Goal: Use online tool/utility: Utilize a website feature to perform a specific function

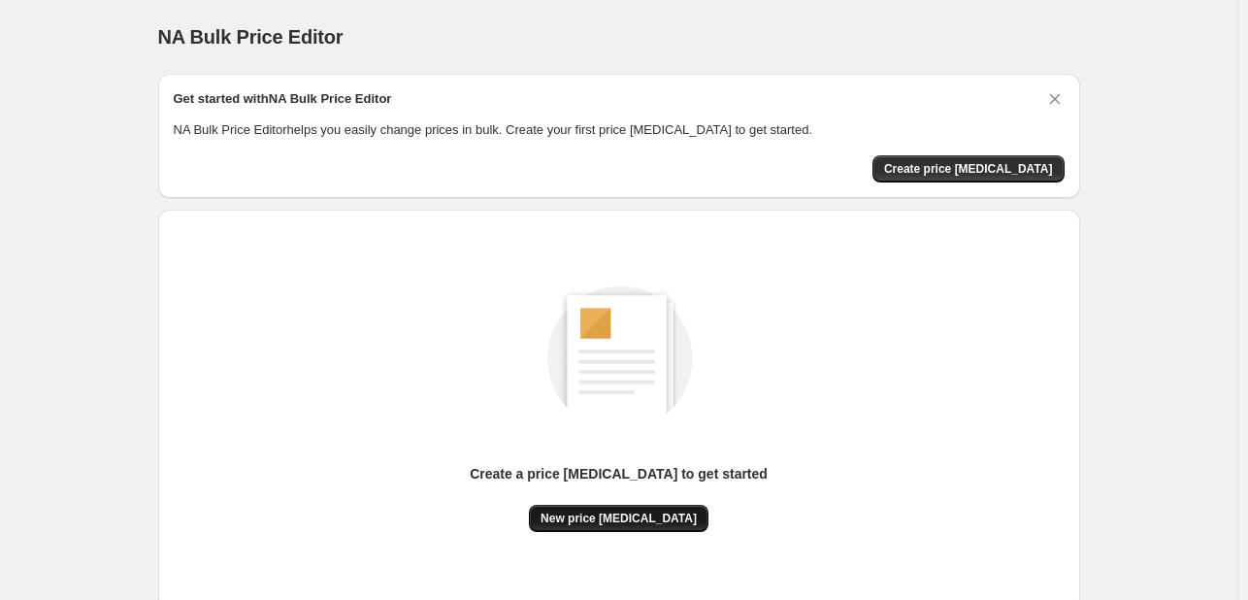
click at [675, 525] on span "New price [MEDICAL_DATA]" at bounding box center [619, 519] width 156 height 16
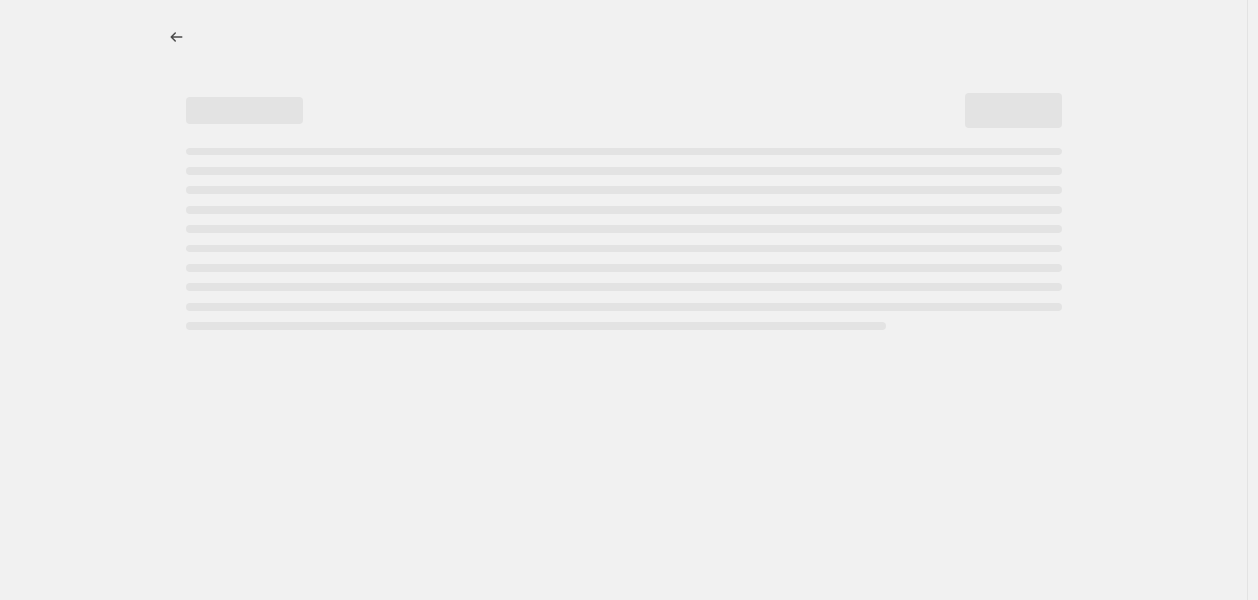
select select "percentage"
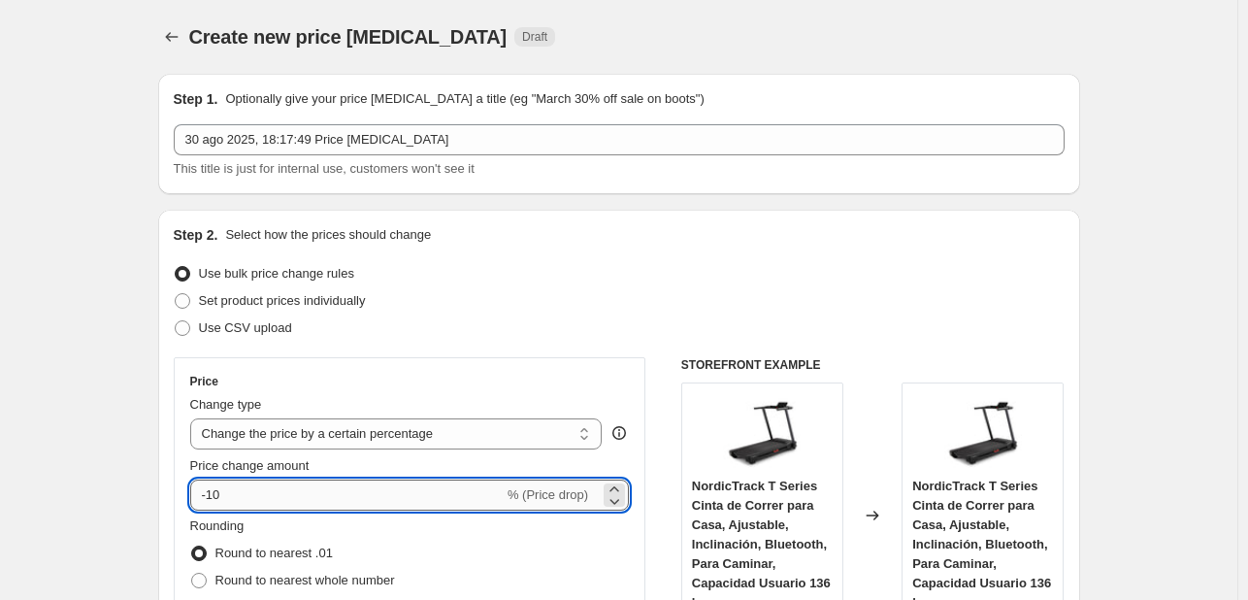
click at [323, 498] on input "-10" at bounding box center [347, 495] width 314 height 31
type input "-1"
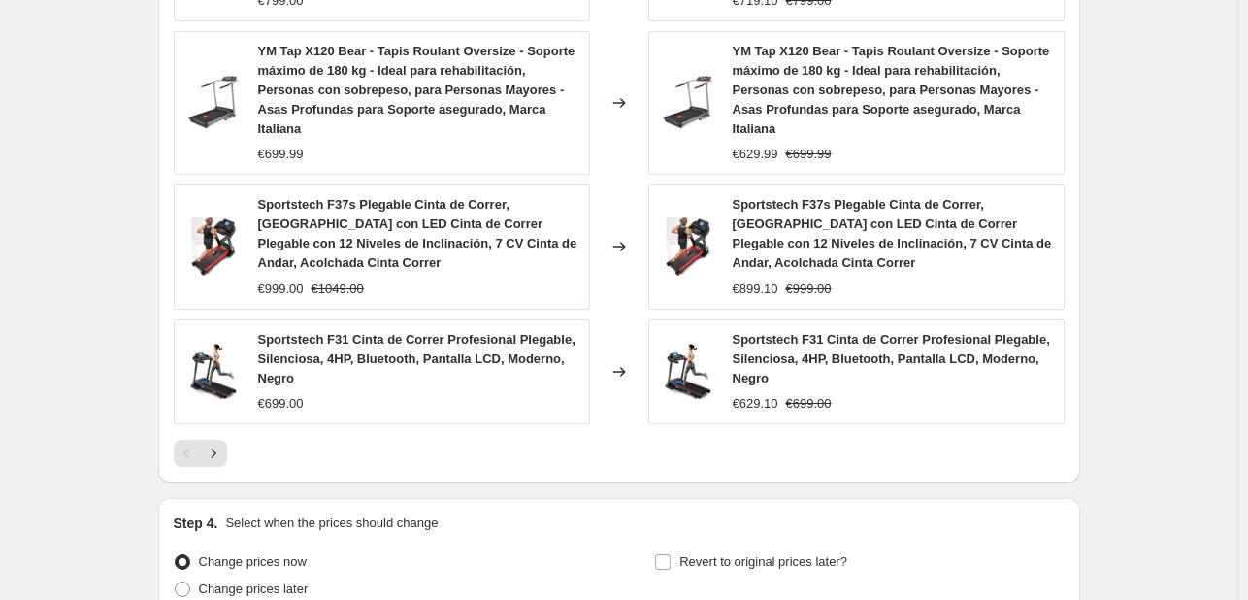
scroll to position [1526, 0]
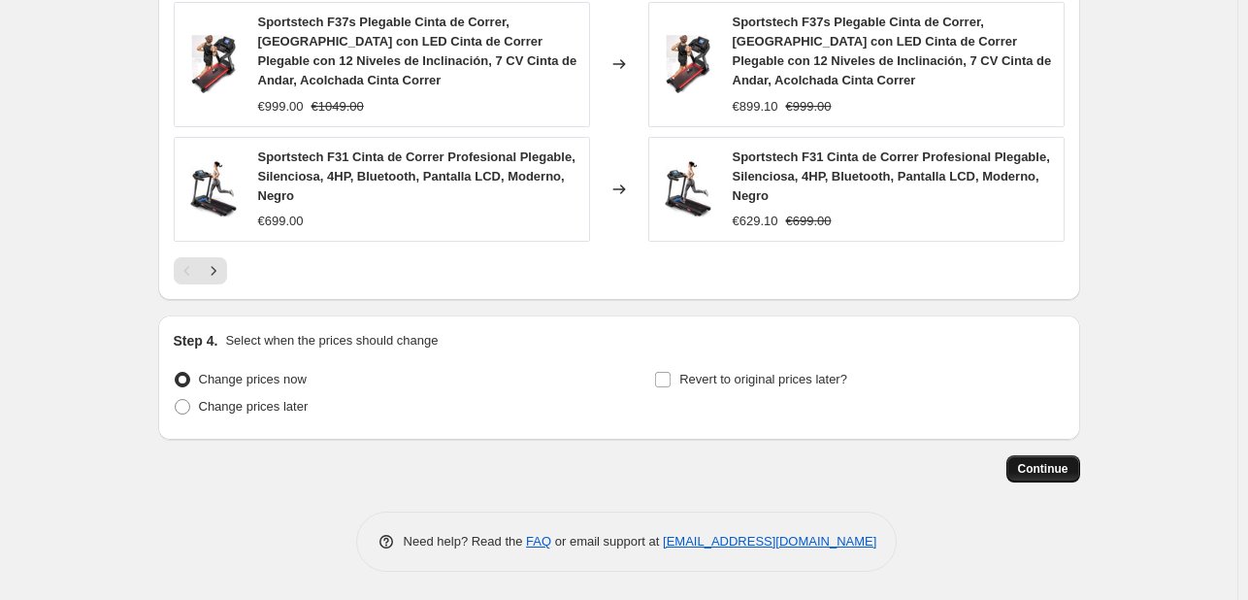
type input "-35"
click at [1021, 459] on button "Continue" at bounding box center [1044, 468] width 74 height 27
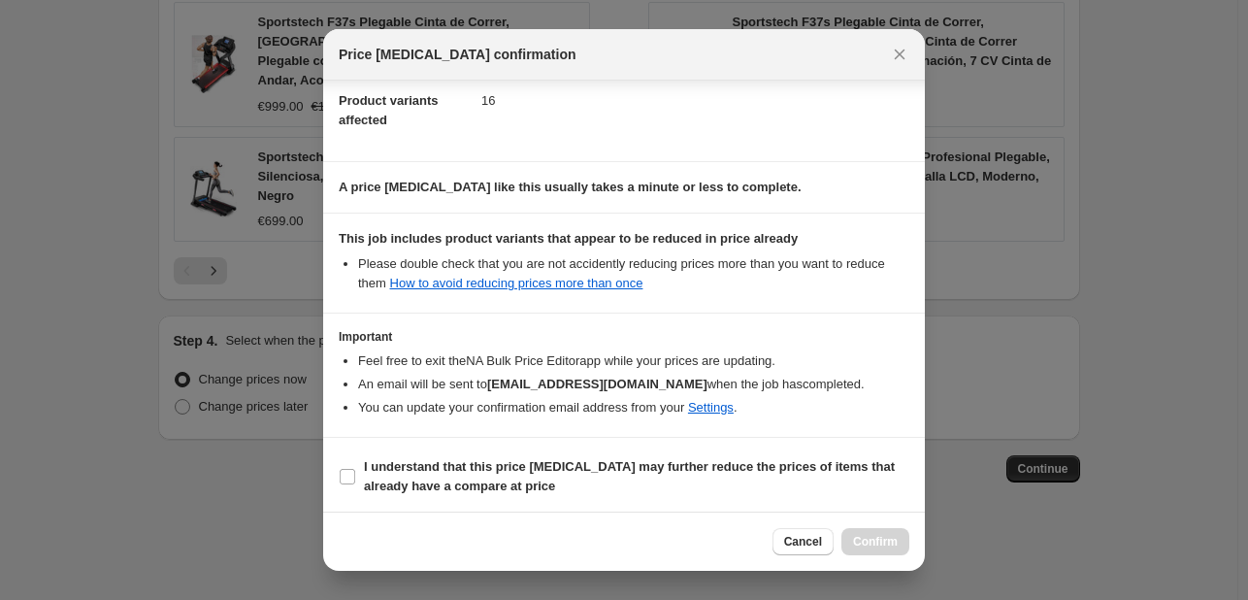
scroll to position [216, 0]
click at [342, 475] on input "I understand that this price [MEDICAL_DATA] may further reduce the prices of it…" at bounding box center [348, 475] width 16 height 16
checkbox input "true"
drag, startPoint x: 905, startPoint y: 543, endPoint x: 855, endPoint y: 473, distance: 85.7
click at [905, 544] on button "Confirm" at bounding box center [876, 541] width 68 height 27
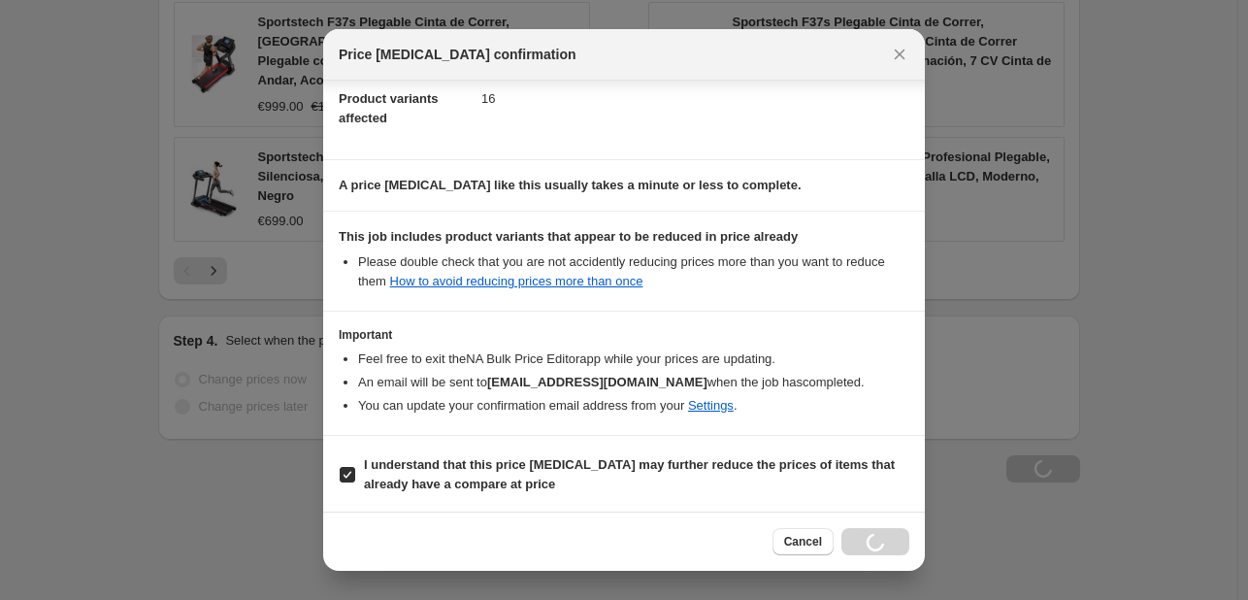
scroll to position [1592, 0]
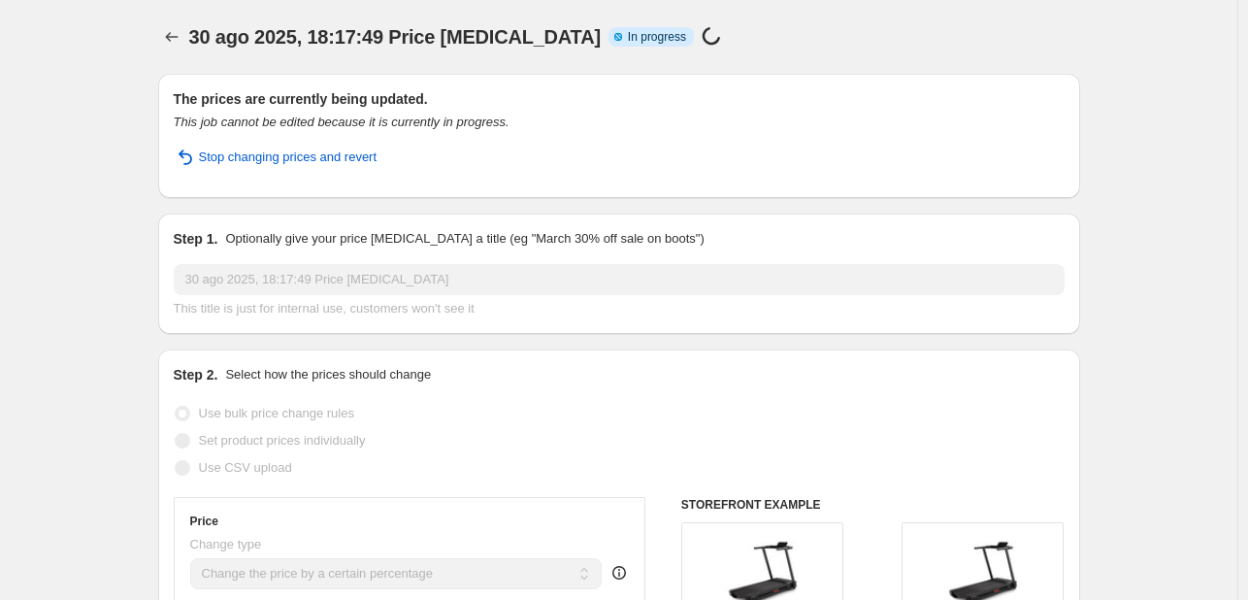
select select "percentage"
